Goal: Check status: Check status

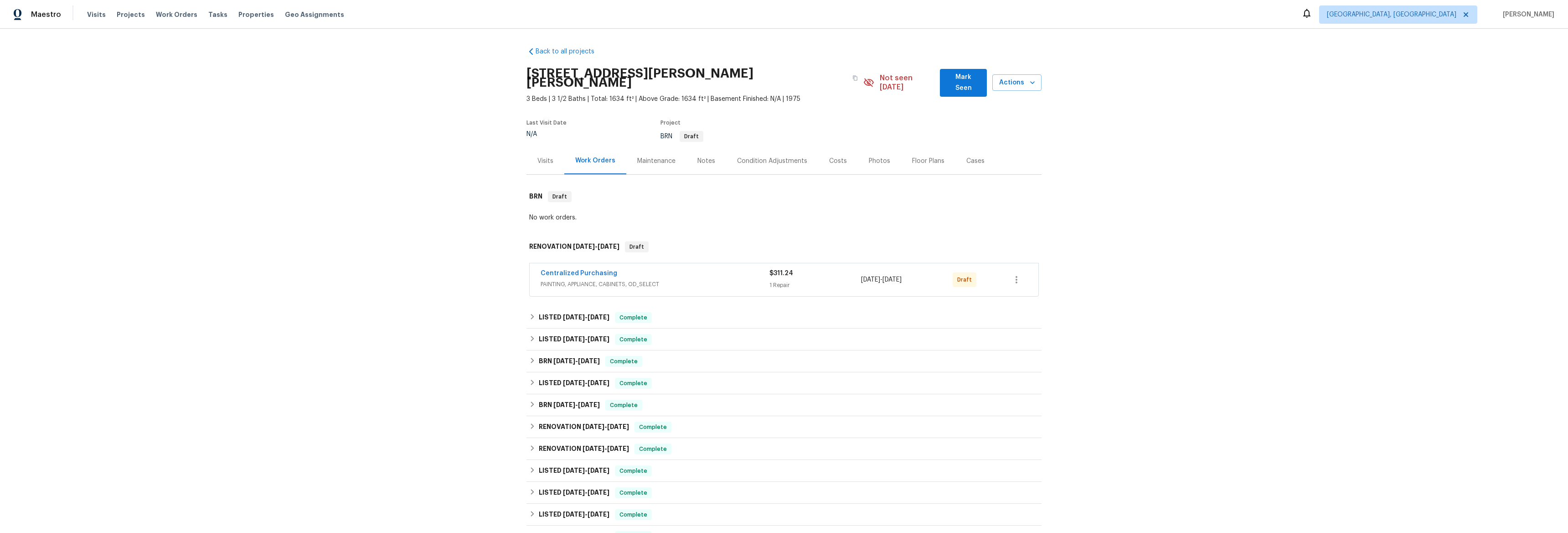
click at [550, 161] on div "Visits" at bounding box center [545, 161] width 38 height 27
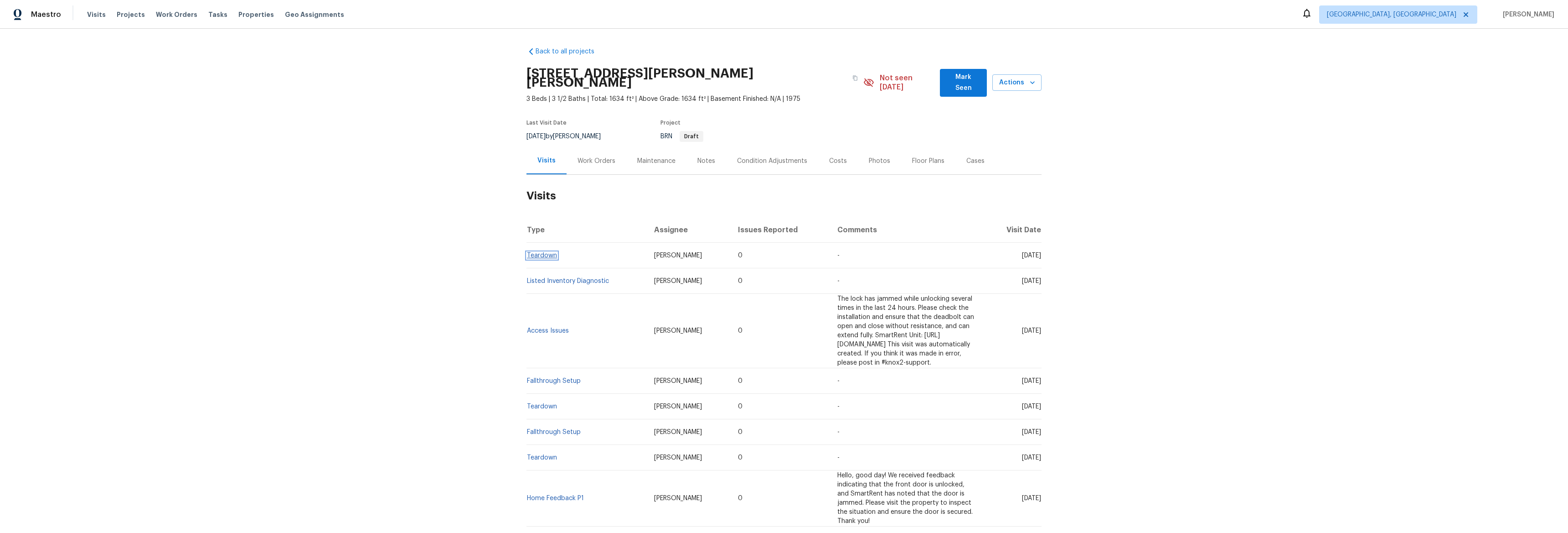
click at [542, 252] on link "Teardown" at bounding box center [542, 255] width 30 height 6
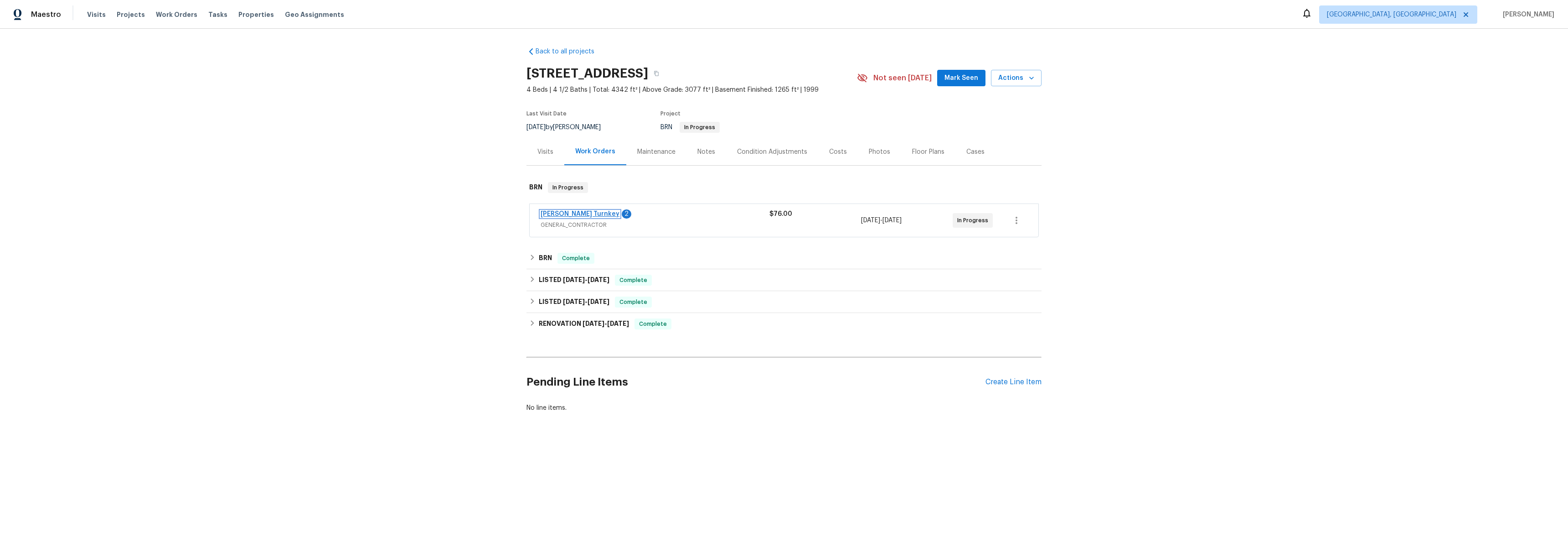
click at [546, 211] on link "Davis Turnkey" at bounding box center [580, 214] width 79 height 6
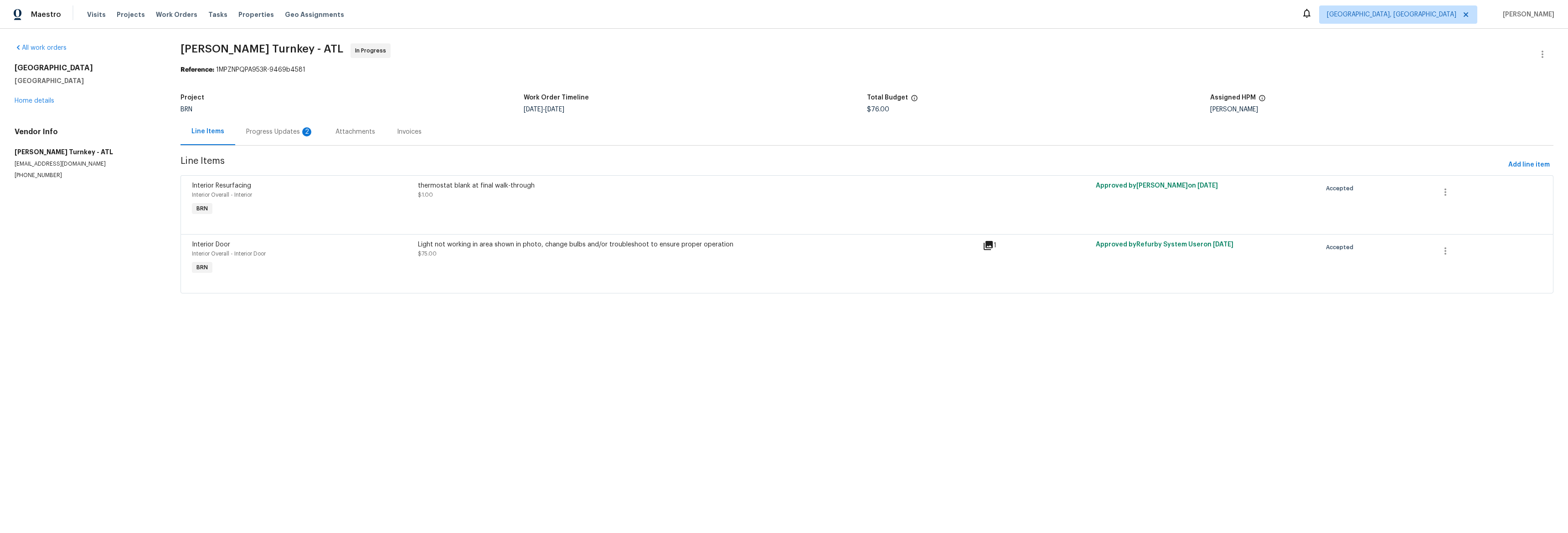
click at [292, 130] on div "Progress Updates 2" at bounding box center [279, 132] width 68 height 9
